Goal: Find specific page/section: Find specific page/section

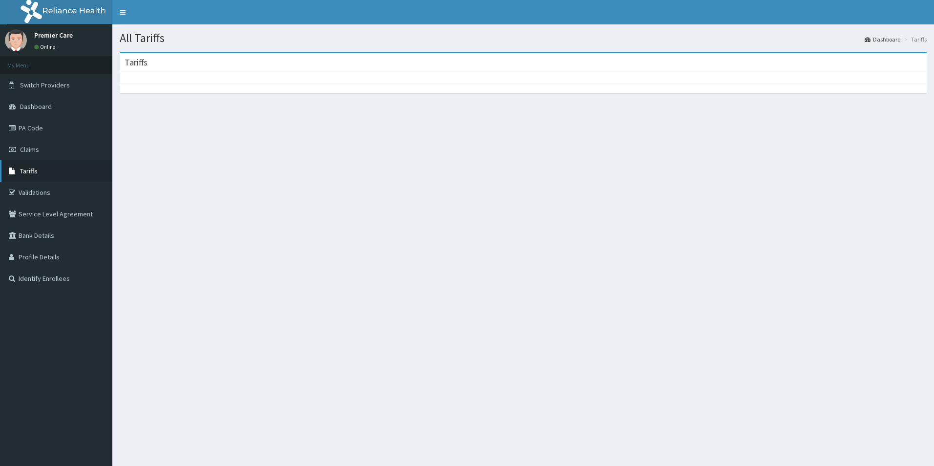
click at [21, 173] on span "Tariffs" at bounding box center [29, 171] width 18 height 9
click at [32, 173] on span "Tariffs" at bounding box center [29, 171] width 18 height 9
click at [672, 77] on div at bounding box center [523, 78] width 807 height 10
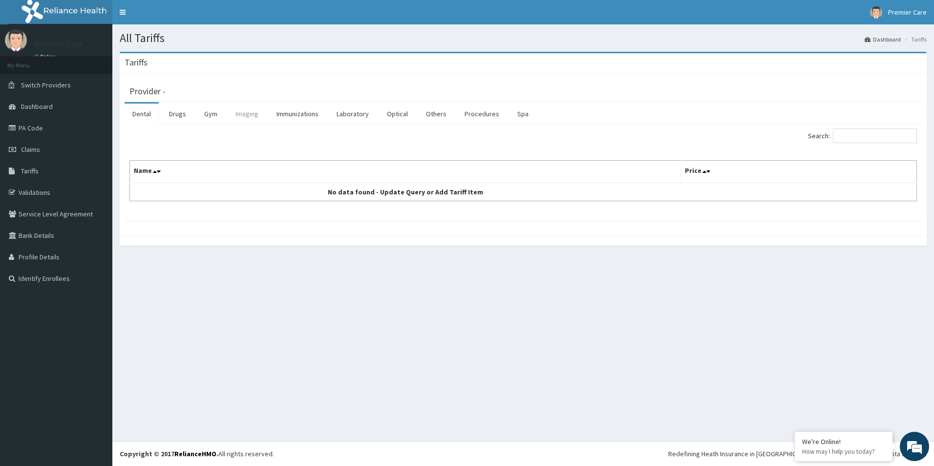
click at [246, 115] on link "Imaging" at bounding box center [247, 114] width 39 height 21
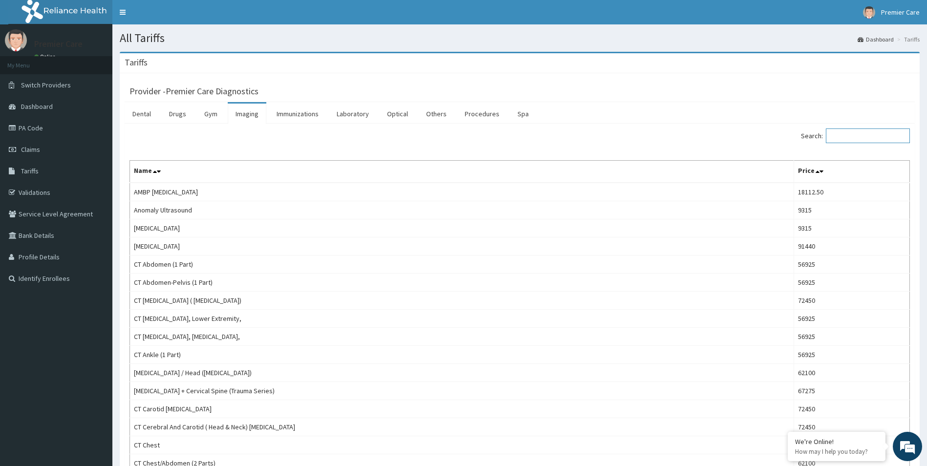
click at [870, 133] on input "Search:" at bounding box center [868, 136] width 84 height 15
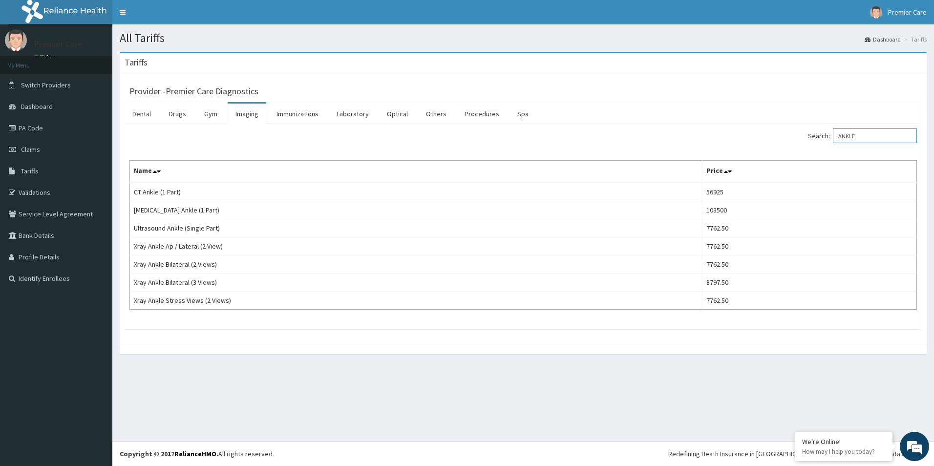
drag, startPoint x: 876, startPoint y: 131, endPoint x: 838, endPoint y: 132, distance: 38.1
click at [838, 132] on label "Search: ANKLE" at bounding box center [862, 136] width 109 height 15
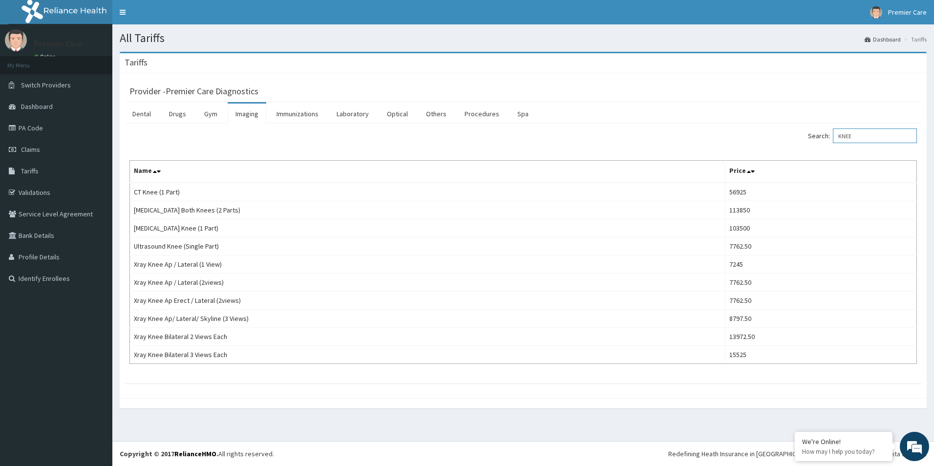
type input "KNEE"
click at [50, 124] on link "PA Code" at bounding box center [56, 128] width 112 height 22
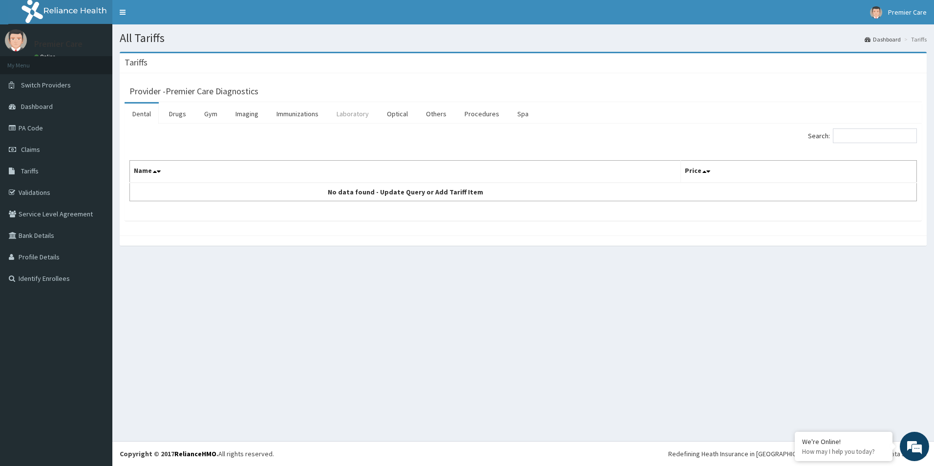
click at [358, 114] on link "Laboratory" at bounding box center [353, 114] width 48 height 21
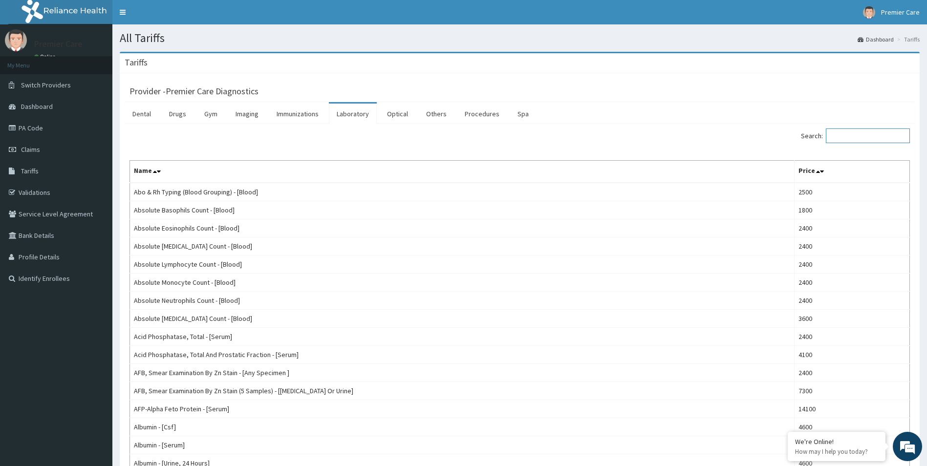
click at [863, 137] on input "Search:" at bounding box center [868, 136] width 84 height 15
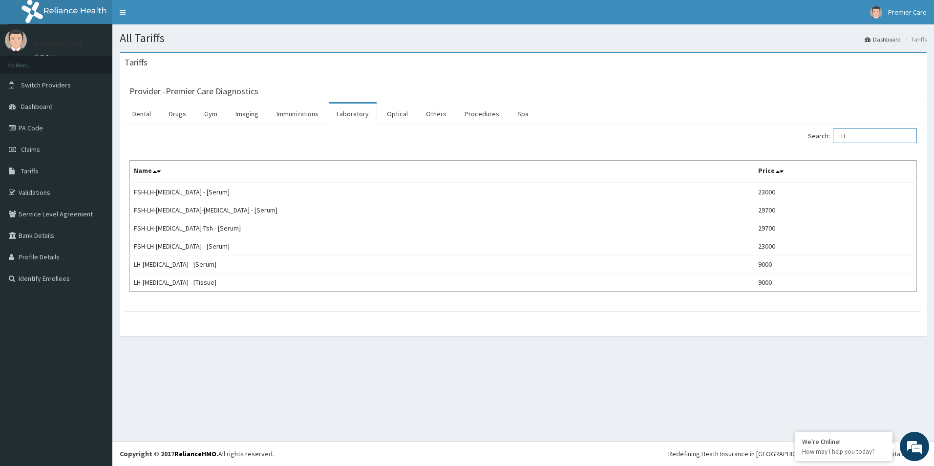
drag, startPoint x: 862, startPoint y: 135, endPoint x: 833, endPoint y: 137, distance: 28.4
click at [833, 137] on label "Search: LH" at bounding box center [862, 136] width 109 height 15
type input "S"
drag, startPoint x: 859, startPoint y: 134, endPoint x: 837, endPoint y: 133, distance: 22.5
click at [837, 133] on label "Search: FSH" at bounding box center [862, 136] width 109 height 15
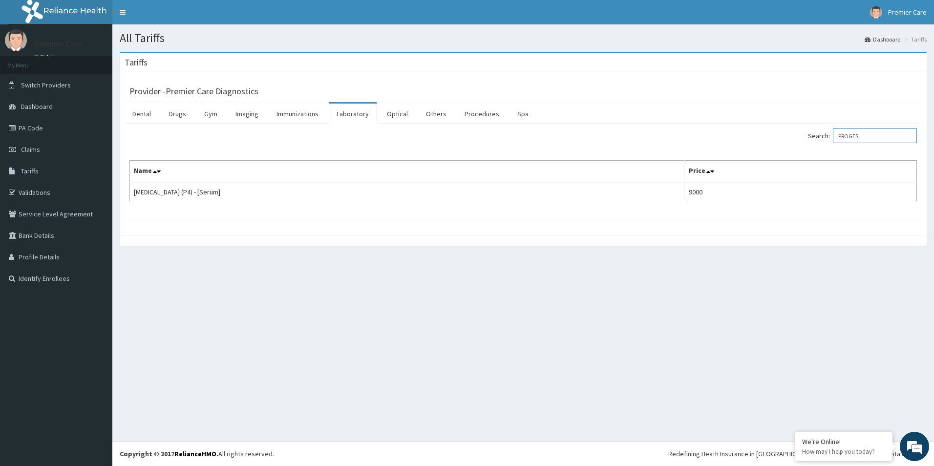
drag, startPoint x: 876, startPoint y: 139, endPoint x: 834, endPoint y: 145, distance: 42.4
click at [834, 145] on div "Search: PROGES" at bounding box center [724, 137] width 387 height 17
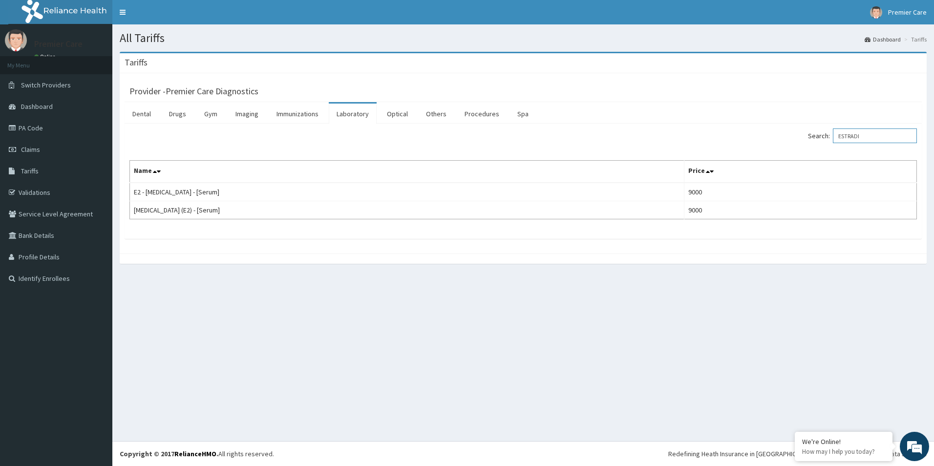
type input "ESTRADI"
